Goal: Information Seeking & Learning: Check status

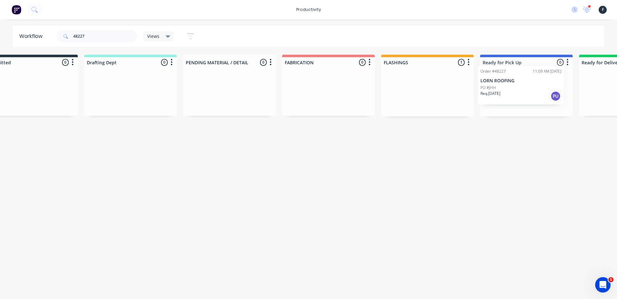
drag, startPoint x: 456, startPoint y: 101, endPoint x: 516, endPoint y: 96, distance: 60.6
click at [521, 95] on div "Submitted 0 Sort By Created date Required date Order number Customer name Most …" at bounding box center [502, 86] width 1071 height 62
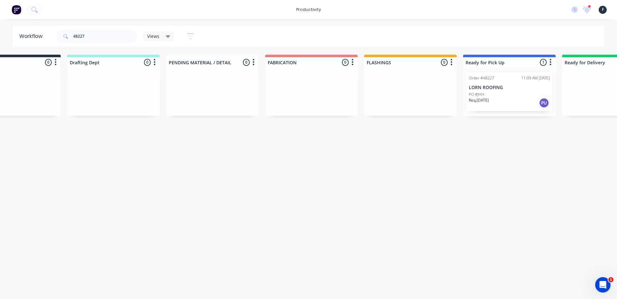
type input "48227"
click at [500, 97] on div "PO #JHH" at bounding box center [509, 95] width 81 height 6
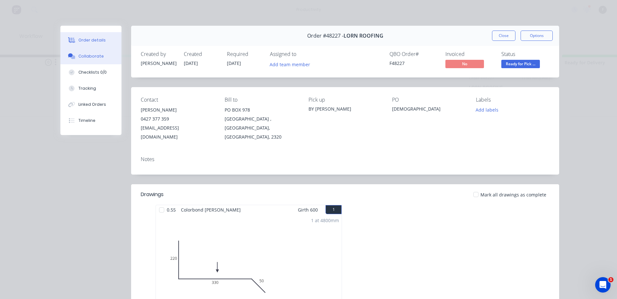
click at [96, 61] on button "Collaborate" at bounding box center [90, 56] width 61 height 16
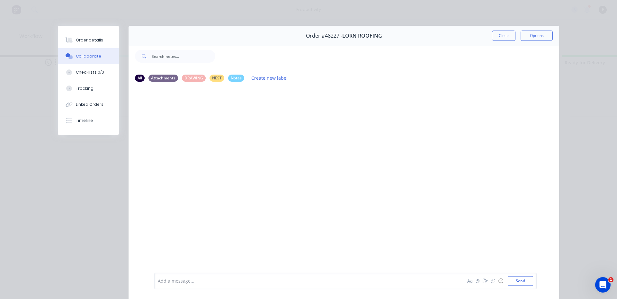
click at [275, 284] on div "Add a message..." at bounding box center [298, 281] width 281 height 10
click at [499, 35] on button "Close" at bounding box center [503, 36] width 23 height 10
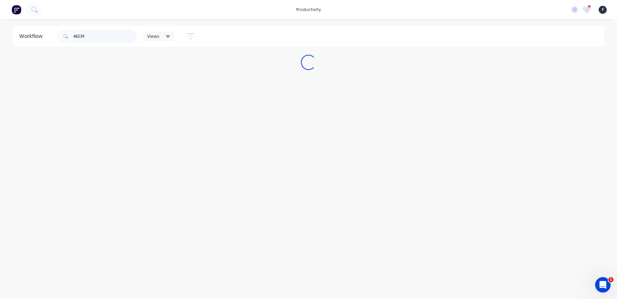
scroll to position [0, 0]
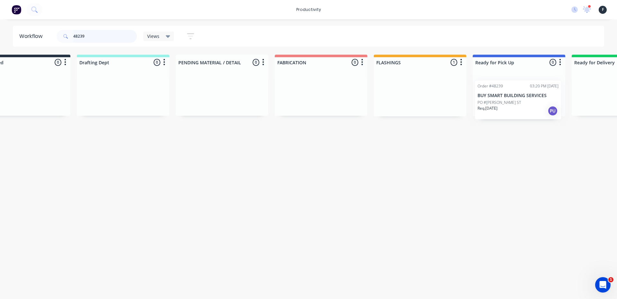
drag, startPoint x: 450, startPoint y: 102, endPoint x: 515, endPoint y: 110, distance: 65.3
click at [515, 110] on div "Submitted 0 Sort By Created date Required date Order number Customer name Most …" at bounding box center [494, 86] width 1071 height 62
type input "48239"
click at [516, 104] on div "Req. [DATE] PU" at bounding box center [516, 102] width 81 height 11
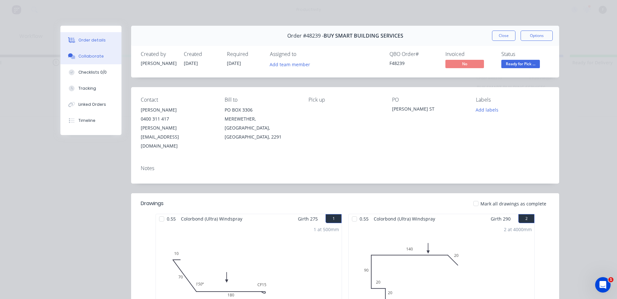
drag, startPoint x: 90, startPoint y: 57, endPoint x: 94, endPoint y: 63, distance: 6.8
click at [90, 58] on div "Collaborate" at bounding box center [90, 56] width 25 height 6
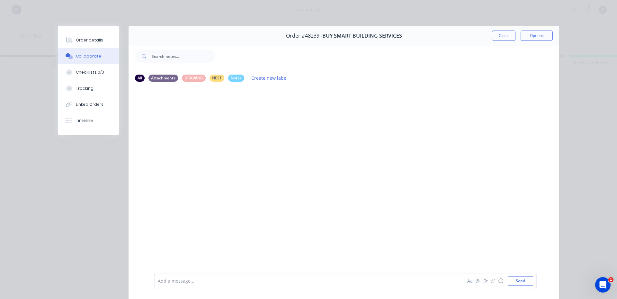
click at [293, 278] on div at bounding box center [298, 280] width 281 height 7
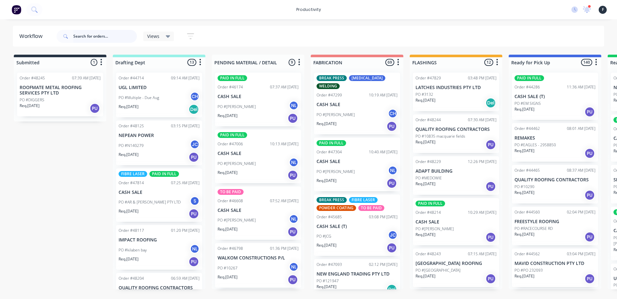
click at [96, 36] on input "text" at bounding box center [105, 36] width 64 height 13
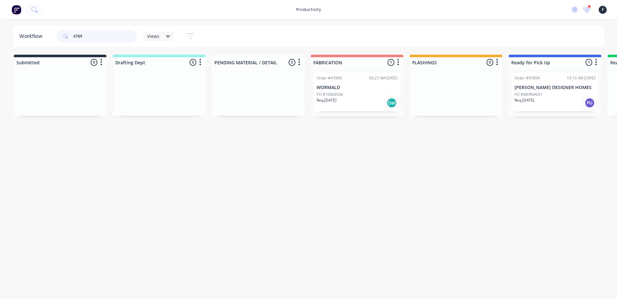
click at [120, 39] on input "4789" at bounding box center [105, 36] width 64 height 13
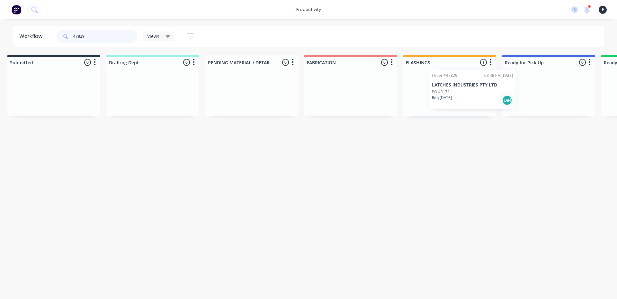
scroll to position [0, 21]
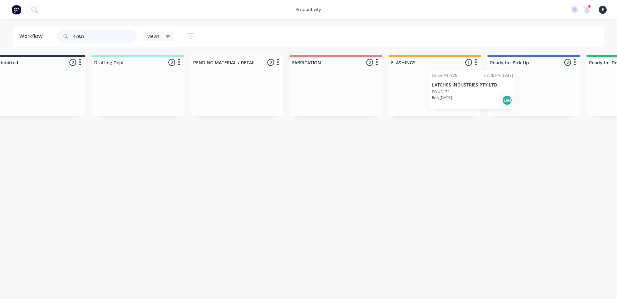
drag, startPoint x: 447, startPoint y: 92, endPoint x: 511, endPoint y: 87, distance: 64.1
click at [511, 87] on div "Submitted 0 Sort By Created date Required date Order number Customer name Most …" at bounding box center [509, 86] width 1071 height 62
type input "47829"
click at [525, 86] on div at bounding box center [533, 91] width 92 height 49
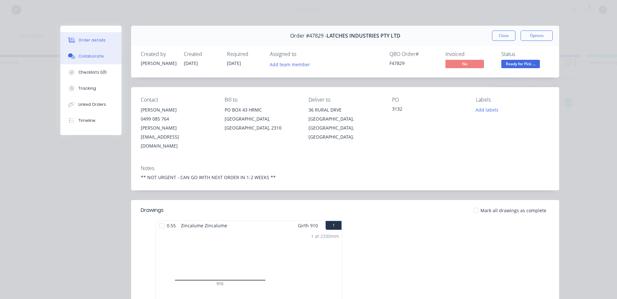
click at [98, 55] on div "Collaborate" at bounding box center [90, 56] width 25 height 6
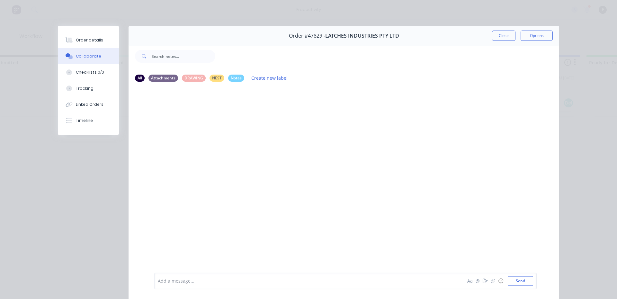
click at [435, 284] on div at bounding box center [298, 280] width 281 height 7
click at [89, 37] on button "Order details" at bounding box center [88, 40] width 61 height 16
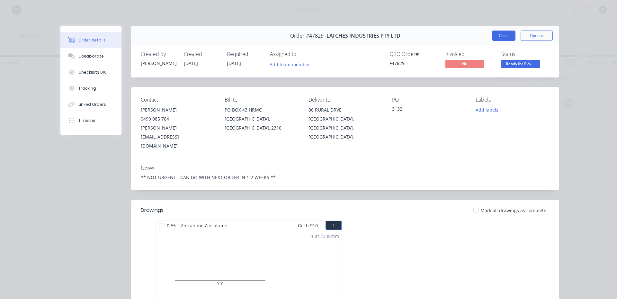
click at [502, 34] on button "Close" at bounding box center [503, 36] width 23 height 10
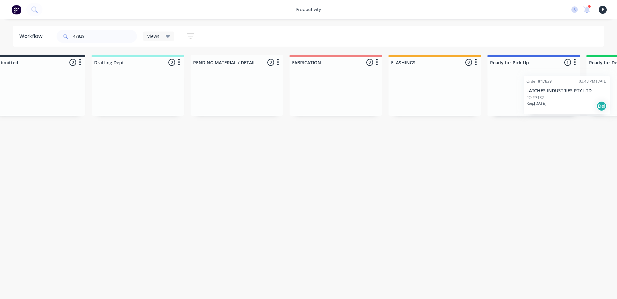
scroll to position [0, 24]
drag, startPoint x: 549, startPoint y: 88, endPoint x: 570, endPoint y: 89, distance: 21.2
click at [570, 89] on div "Order #47829 03:48 PM 16/09/25 LATCHES INDUSTRIES PTY LTD PO #3132 Req. 23/09/2…" at bounding box center [530, 91] width 92 height 49
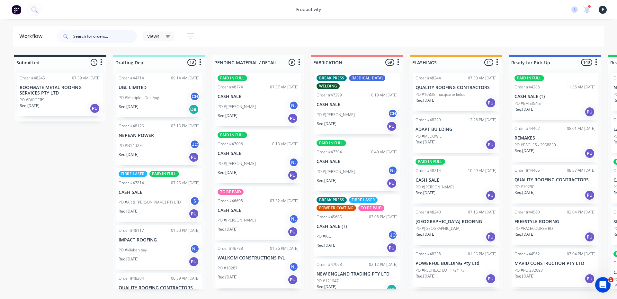
click at [116, 39] on input "text" at bounding box center [105, 36] width 64 height 13
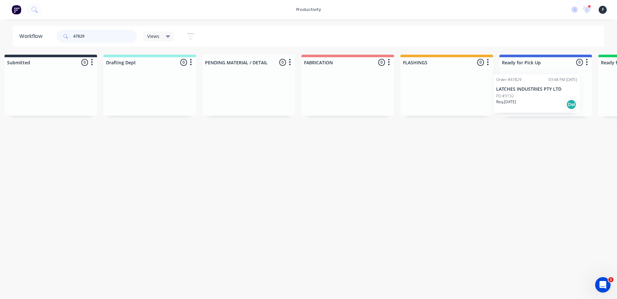
drag, startPoint x: 616, startPoint y: 99, endPoint x: 495, endPoint y: 100, distance: 121.4
click at [495, 101] on div "Submitted 0 Sort By Created date Required date Order number Customer name Most …" at bounding box center [521, 86] width 1071 height 62
type input "47829"
click at [519, 91] on div "Order #47829 03:48 PM [DATE] LATCHES INDUSTRIES PTY LTD PO #3132 Req. [DATE] Del" at bounding box center [543, 92] width 86 height 39
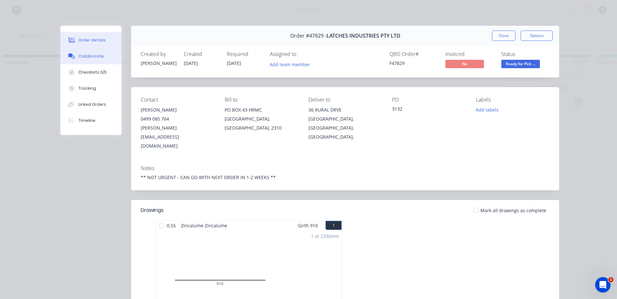
drag, startPoint x: 95, startPoint y: 67, endPoint x: 100, endPoint y: 59, distance: 9.0
click at [96, 65] on button "Checklists 0/0" at bounding box center [90, 72] width 61 height 16
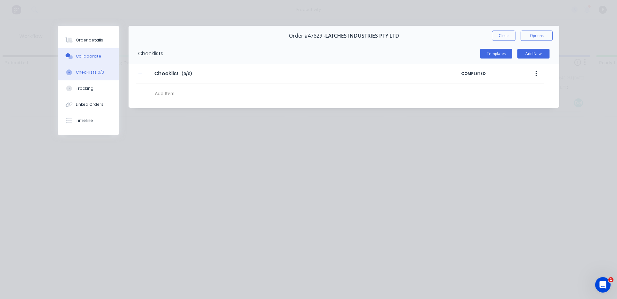
click at [101, 58] on button "Collaborate" at bounding box center [88, 56] width 61 height 16
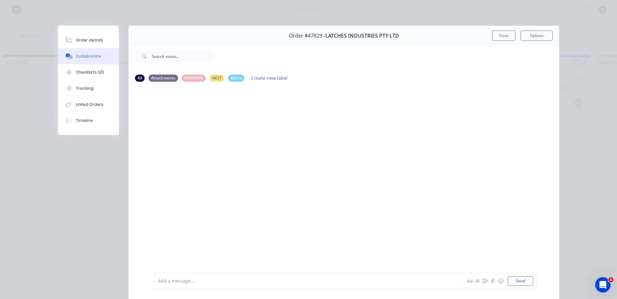
click at [277, 276] on div "Add a message..." at bounding box center [298, 281] width 281 height 10
click at [503, 36] on button "Close" at bounding box center [503, 36] width 23 height 10
